Goal: Information Seeking & Learning: Learn about a topic

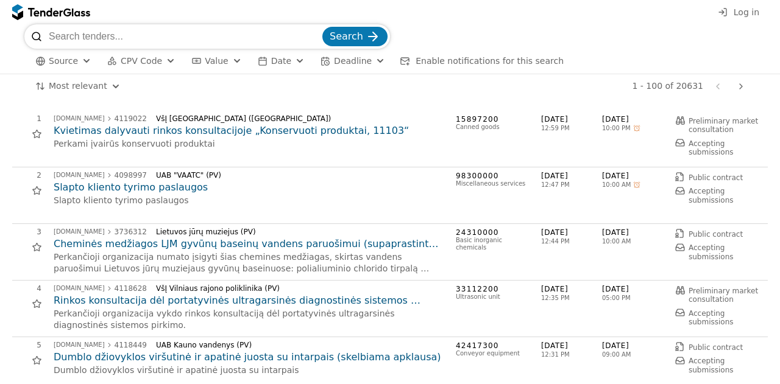
click at [151, 64] on span "CPV Code" at bounding box center [141, 61] width 41 height 10
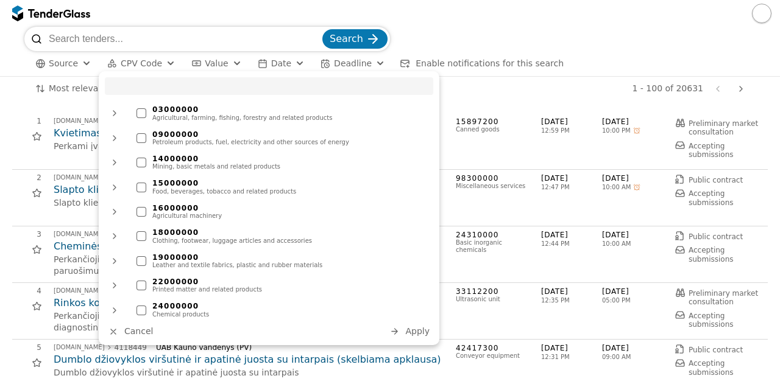
type input "ų"
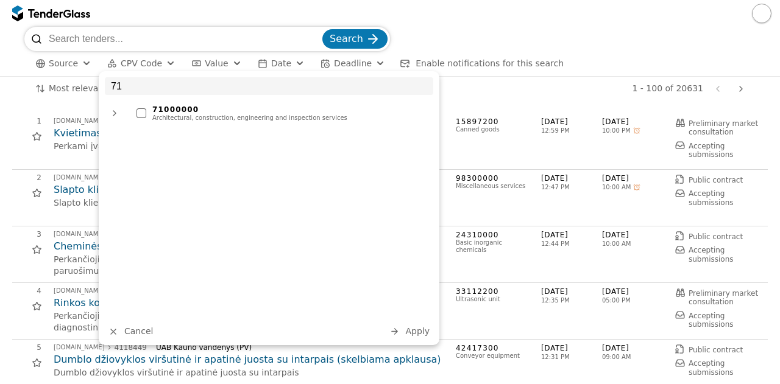
type input "71"
click at [182, 109] on div "71000000" at bounding box center [289, 109] width 275 height 9
click at [421, 336] on span "Apply" at bounding box center [417, 331] width 24 height 10
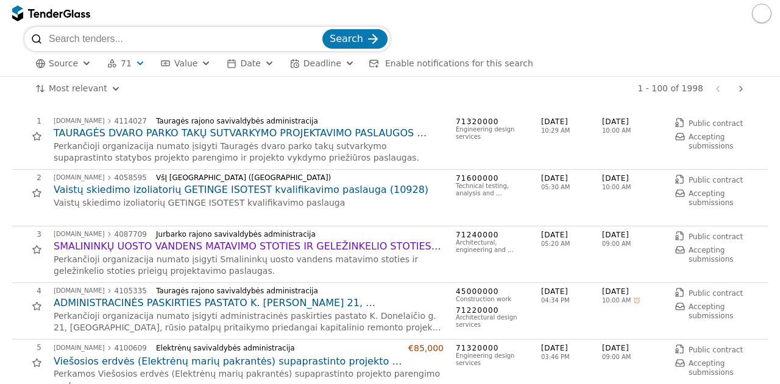
click at [424, 211] on div "2 [DOMAIN_NAME] 4058595 VšĮ [GEOGRAPHIC_DATA] ligoninė [GEOGRAPHIC_DATA] (PV) V…" at bounding box center [386, 198] width 748 height 49
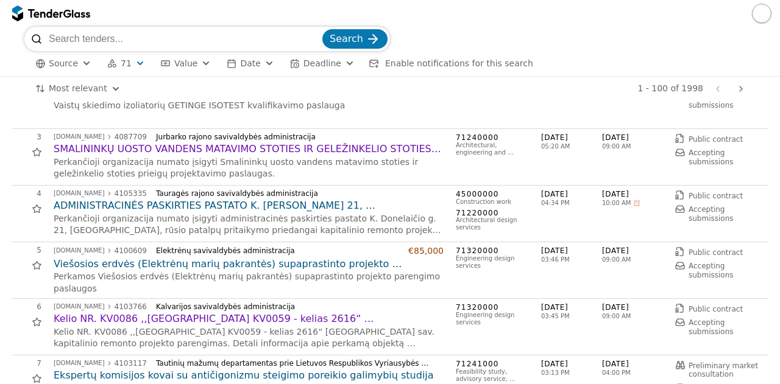
scroll to position [122, 0]
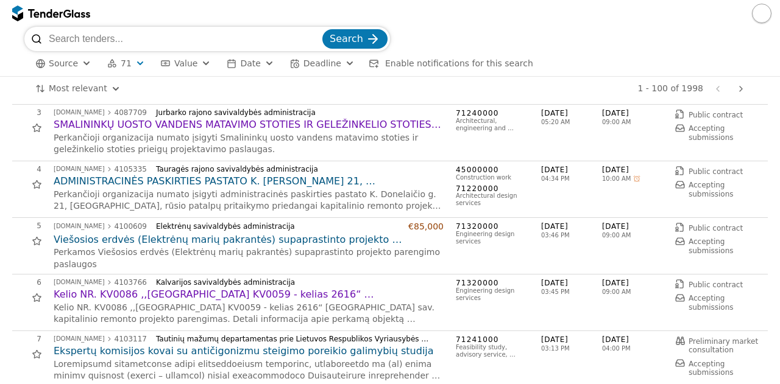
click at [398, 243] on h2 "Viešosios erdvės (Elektrėnų marių pakrantės) supaprastinto projekto parengimo p…" at bounding box center [249, 239] width 390 height 13
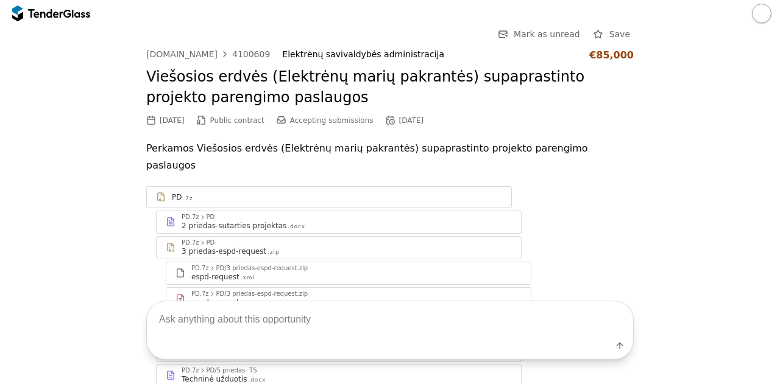
click at [621, 255] on div "PD .7z PD.7z PD 2 priedas-sutarties projektas .docx PD.7z PD 3 priedas-espd-req…" at bounding box center [389, 376] width 487 height 380
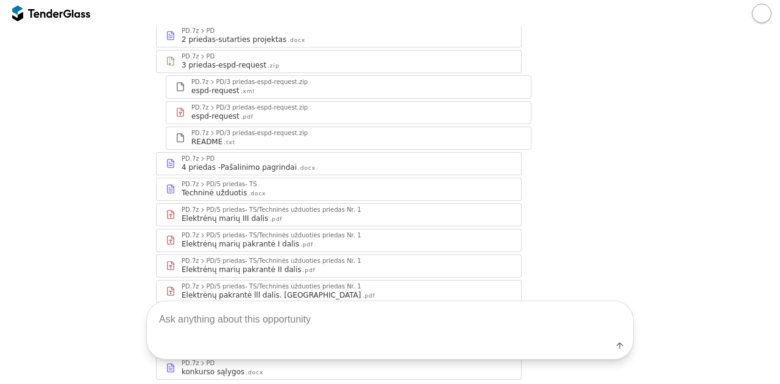
scroll to position [195, 0]
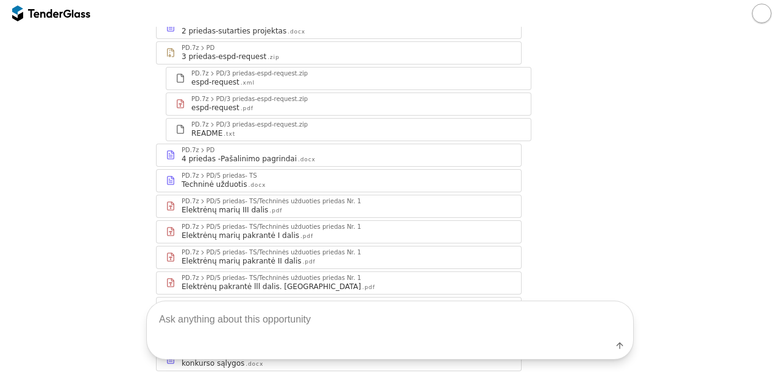
click at [409, 180] on div "Techninė užduotis .docx" at bounding box center [346, 185] width 330 height 10
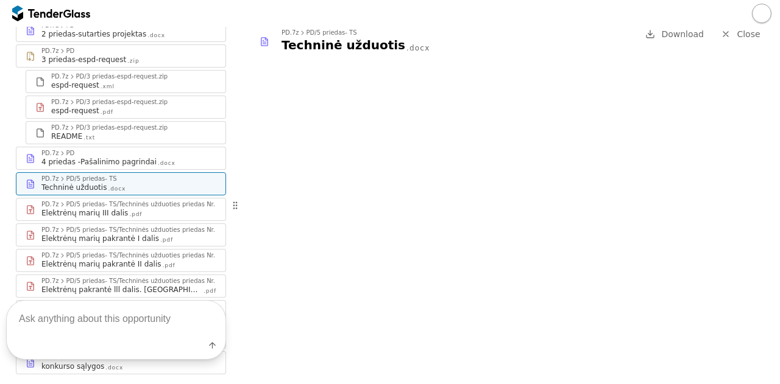
scroll to position [287, 0]
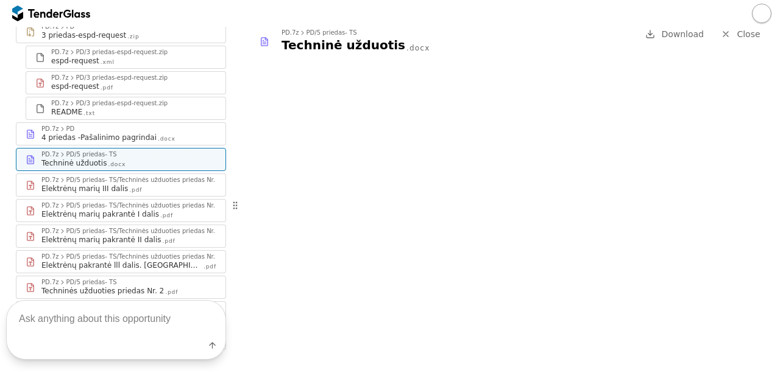
click at [165, 133] on div "4 priedas -Pašalinimo pagrindai .docx" at bounding box center [128, 138] width 175 height 10
